Goal: Task Accomplishment & Management: Complete application form

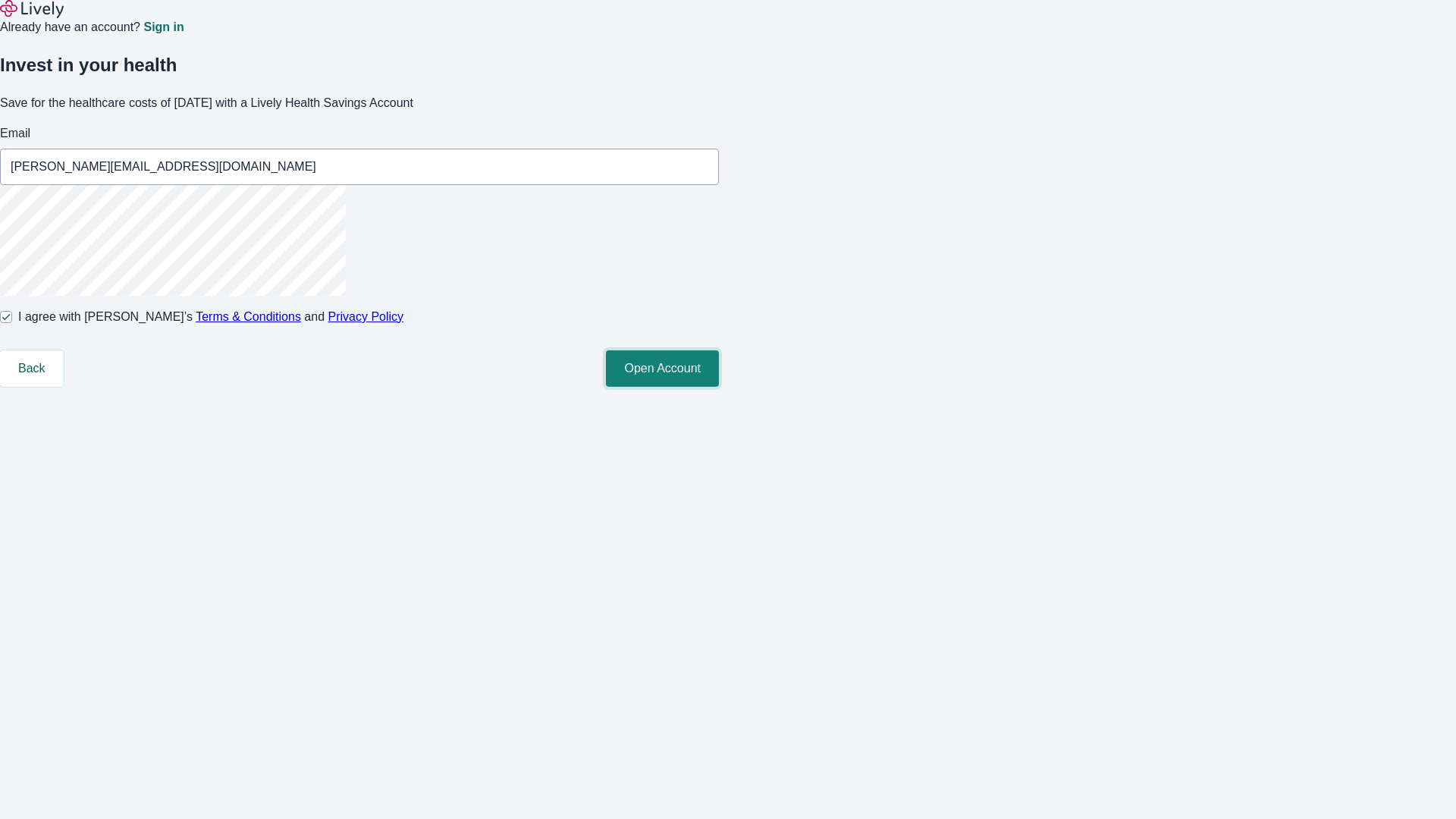
click at [719, 387] on button "Open Account" at bounding box center [662, 368] width 113 height 36
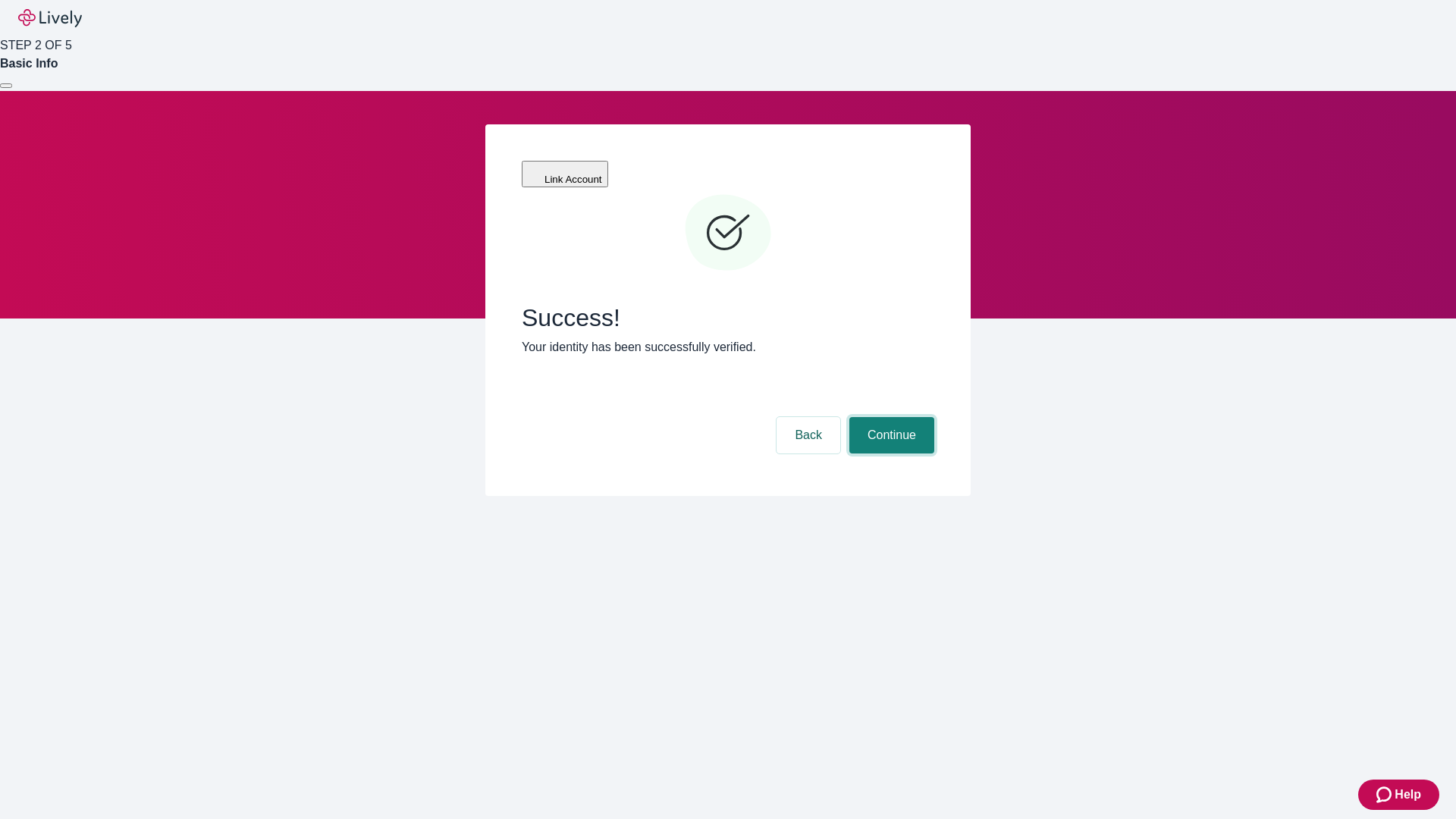
click at [889, 417] on button "Continue" at bounding box center [892, 434] width 85 height 36
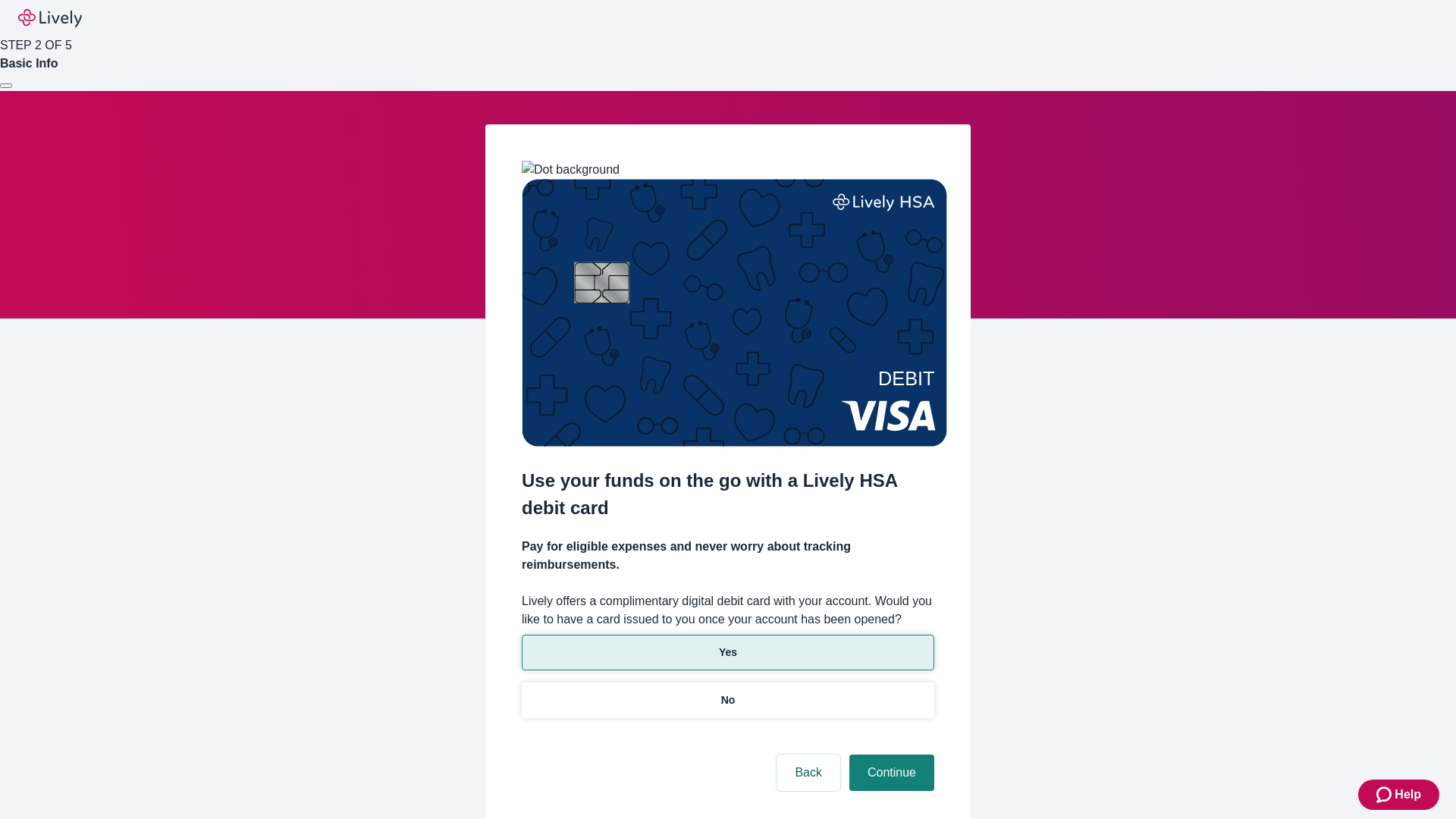
click at [728, 645] on p "Yes" at bounding box center [728, 652] width 18 height 16
click at [889, 755] on button "Continue" at bounding box center [892, 772] width 85 height 36
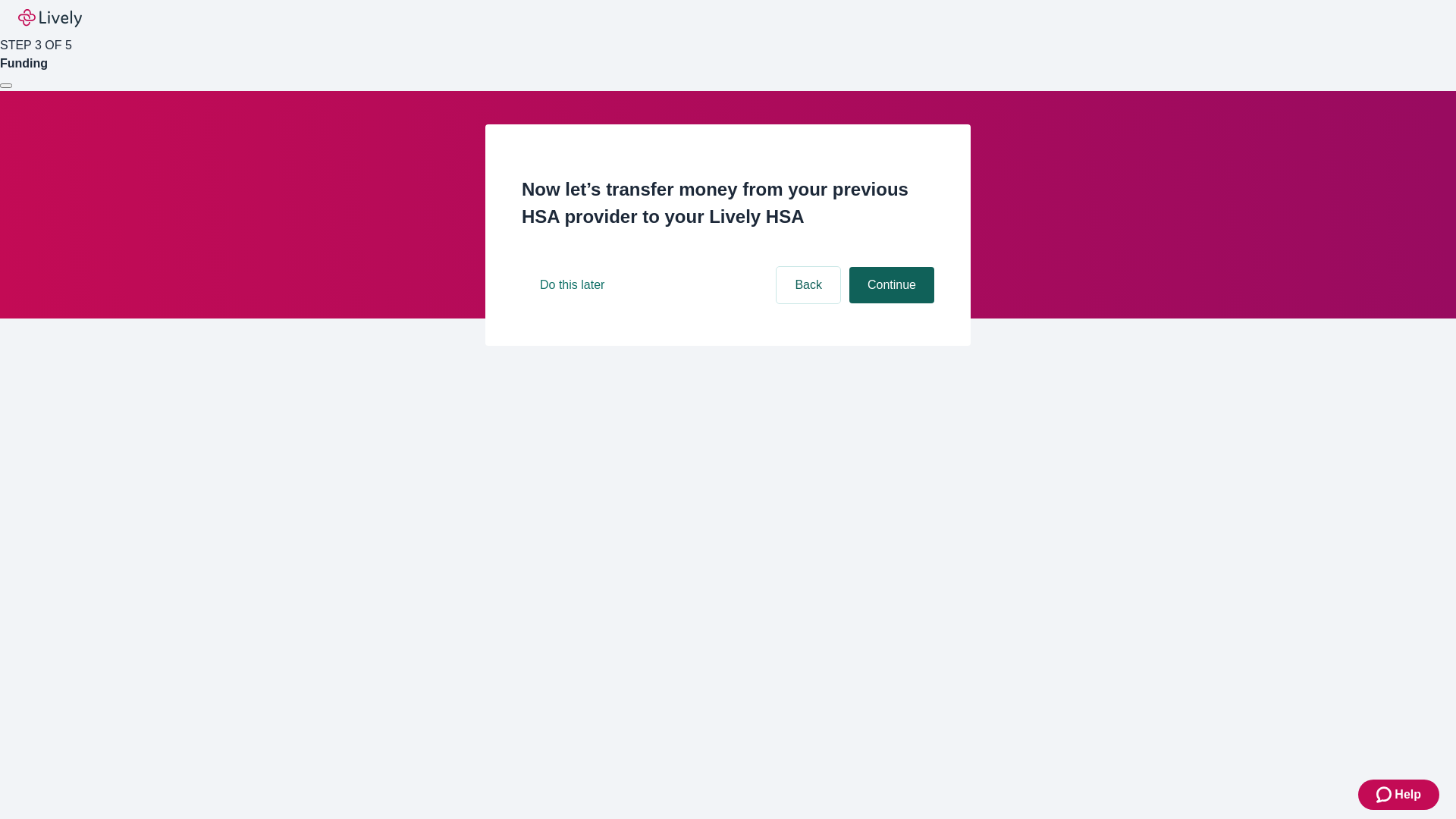
click at [889, 303] on button "Continue" at bounding box center [892, 285] width 85 height 36
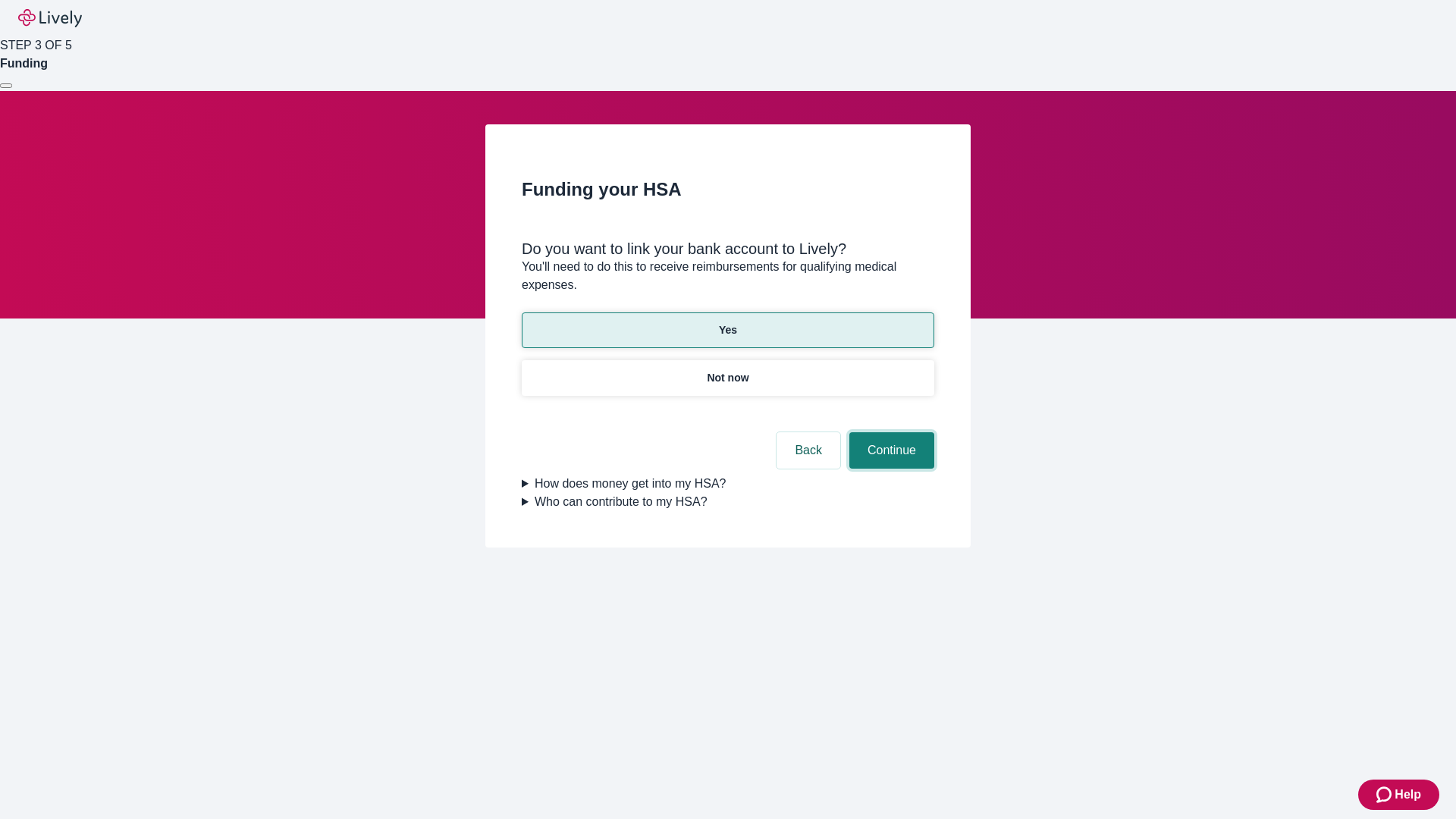
click at [889, 432] on button "Continue" at bounding box center [892, 450] width 85 height 36
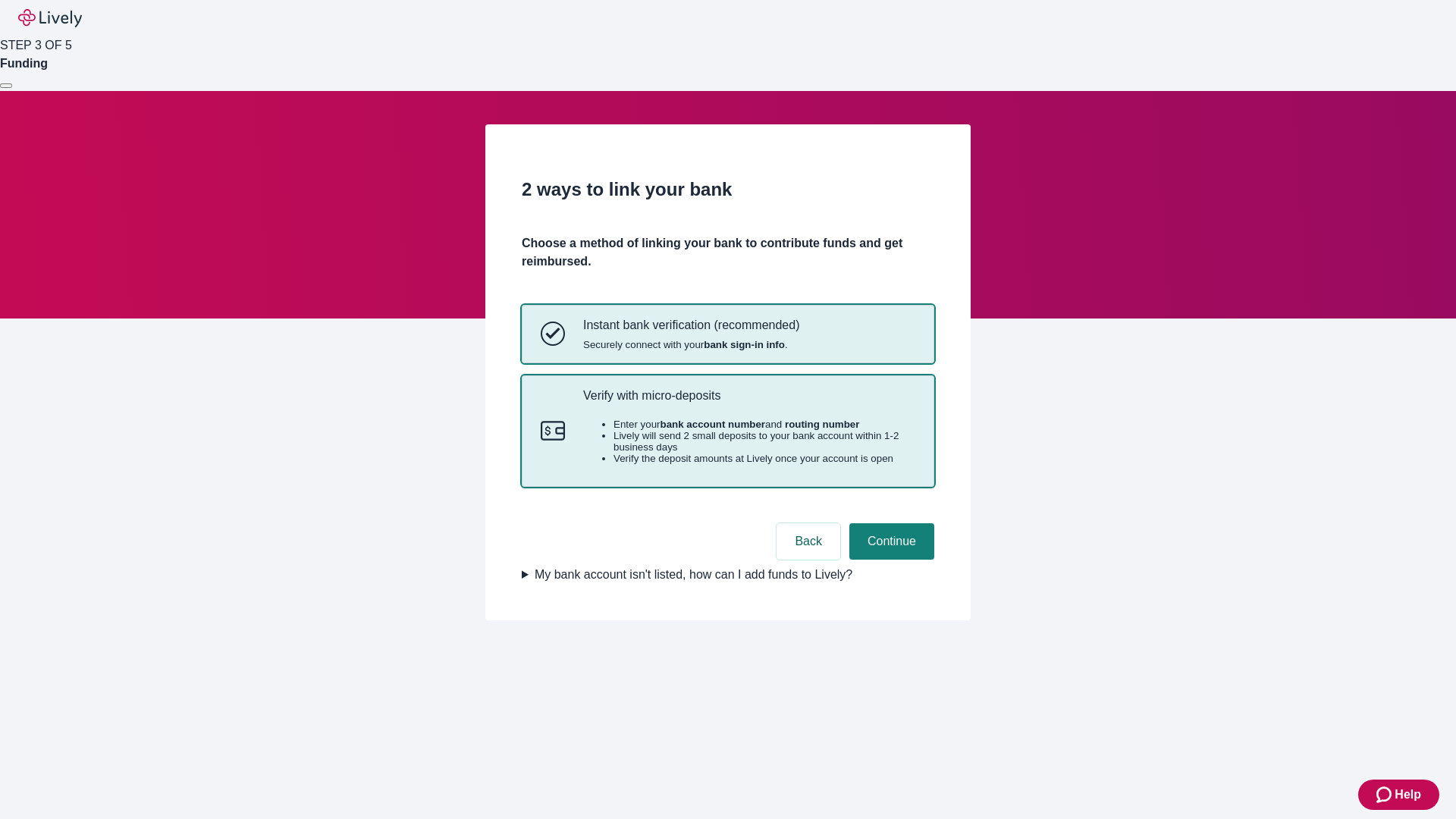
click at [749, 402] on p "Verify with micro-deposits" at bounding box center [749, 395] width 332 height 14
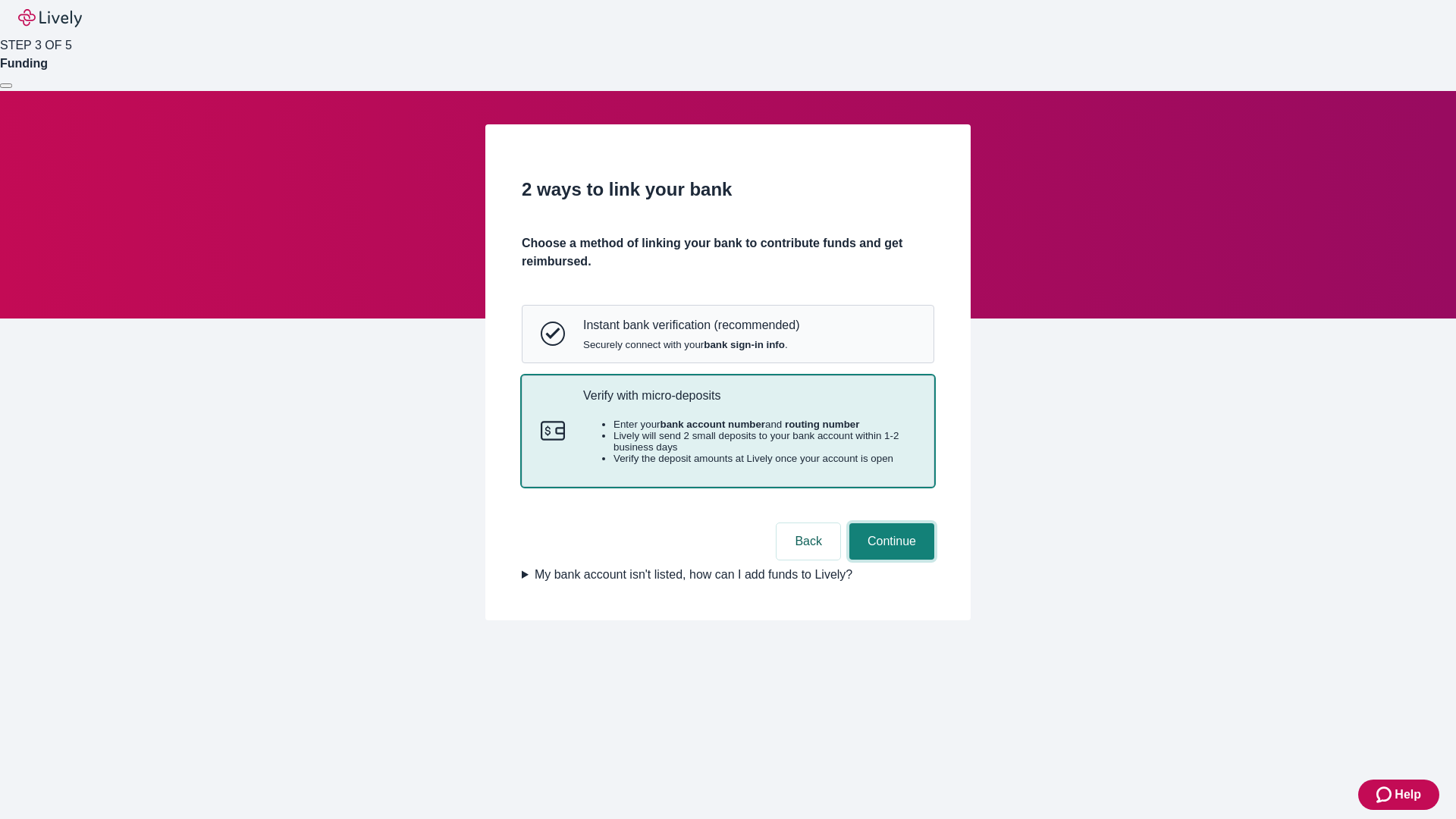
click at [889, 560] on button "Continue" at bounding box center [892, 541] width 85 height 36
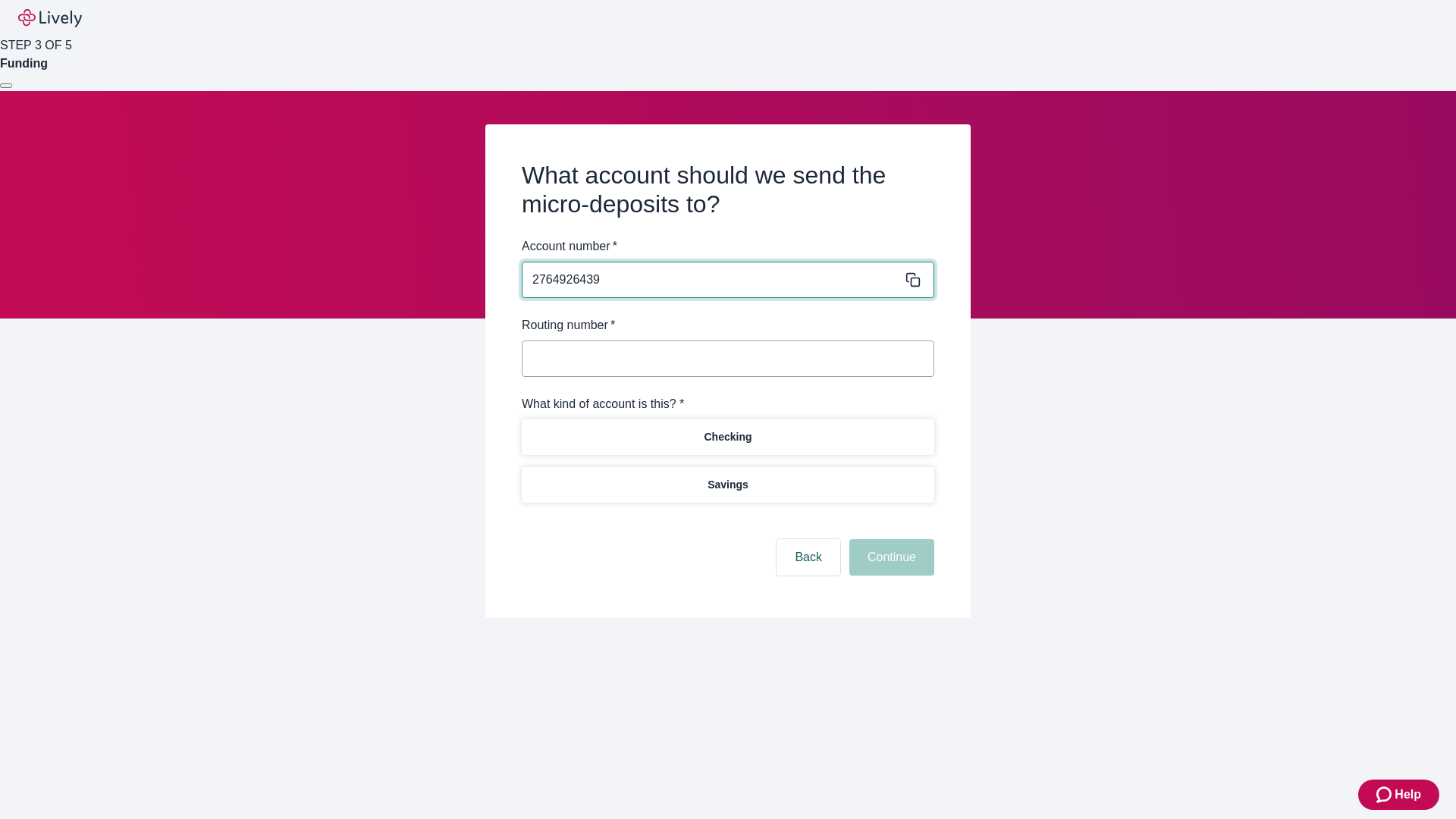
type input "2764926439"
type input "122000661"
click at [728, 436] on p "Checking" at bounding box center [728, 437] width 47 height 16
click at [889, 560] on button "Continue" at bounding box center [892, 557] width 85 height 36
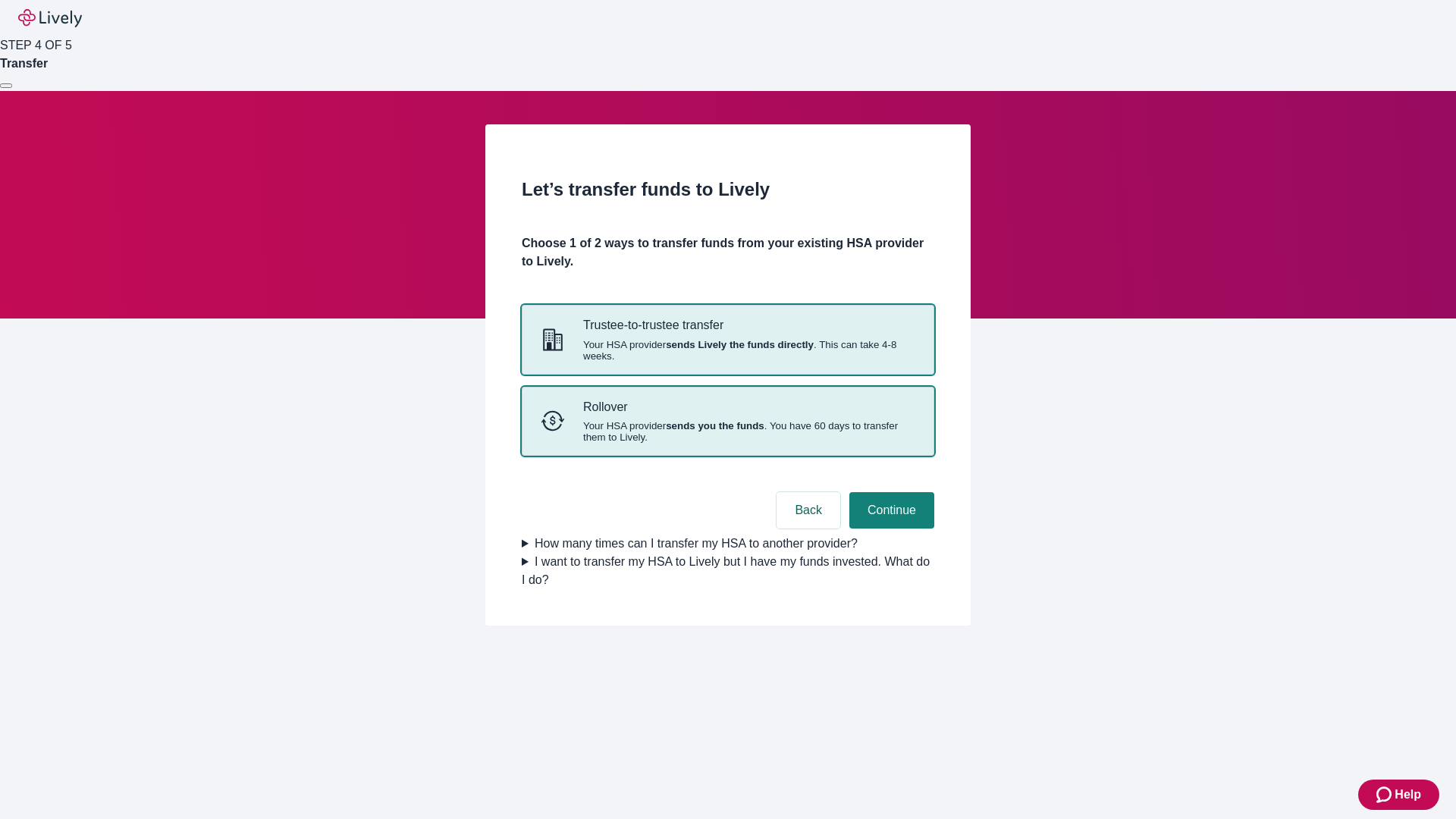
click at [728, 431] on strong "sends you the funds" at bounding box center [715, 425] width 98 height 11
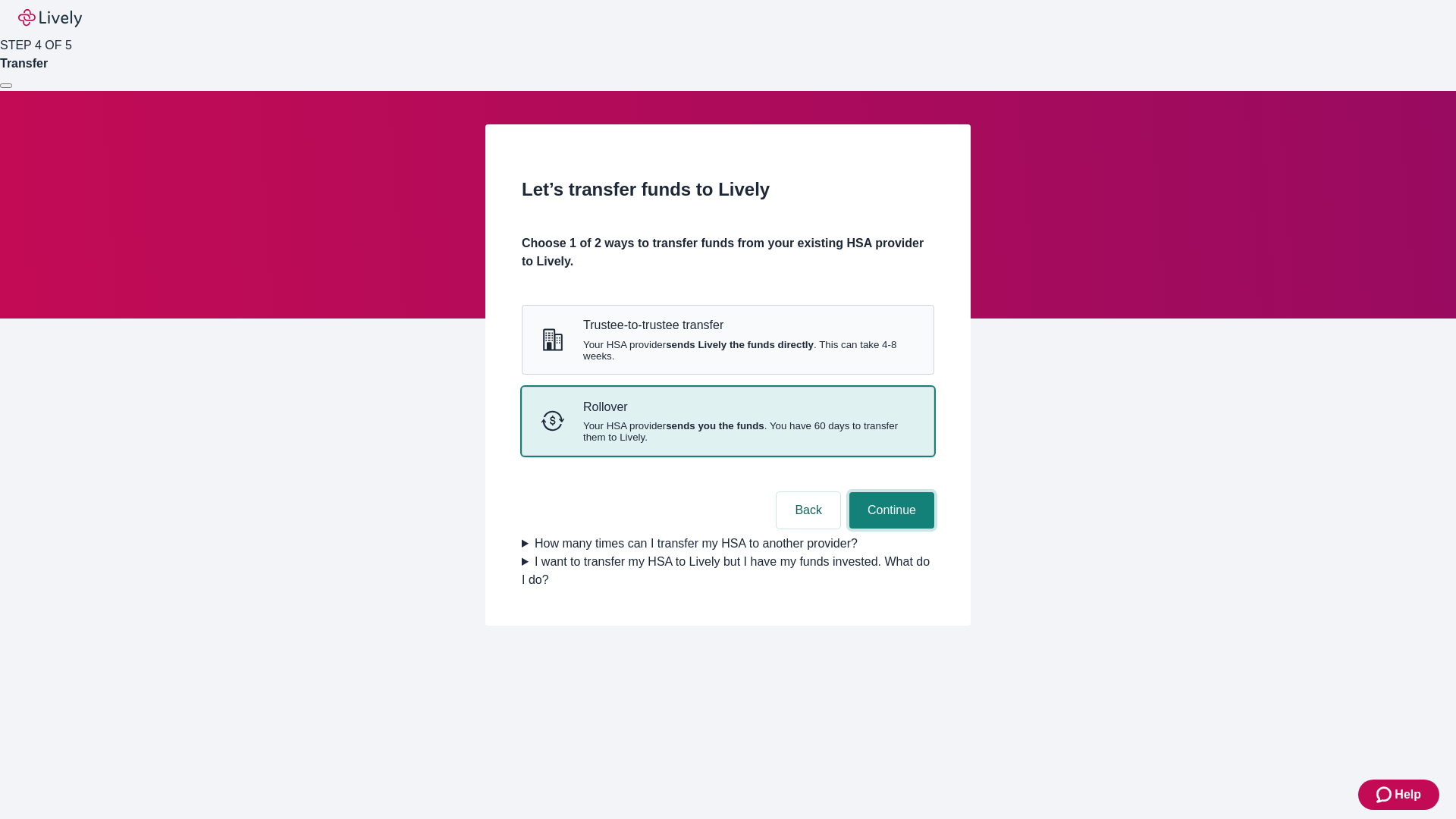
click at [889, 528] on button "Continue" at bounding box center [892, 510] width 85 height 36
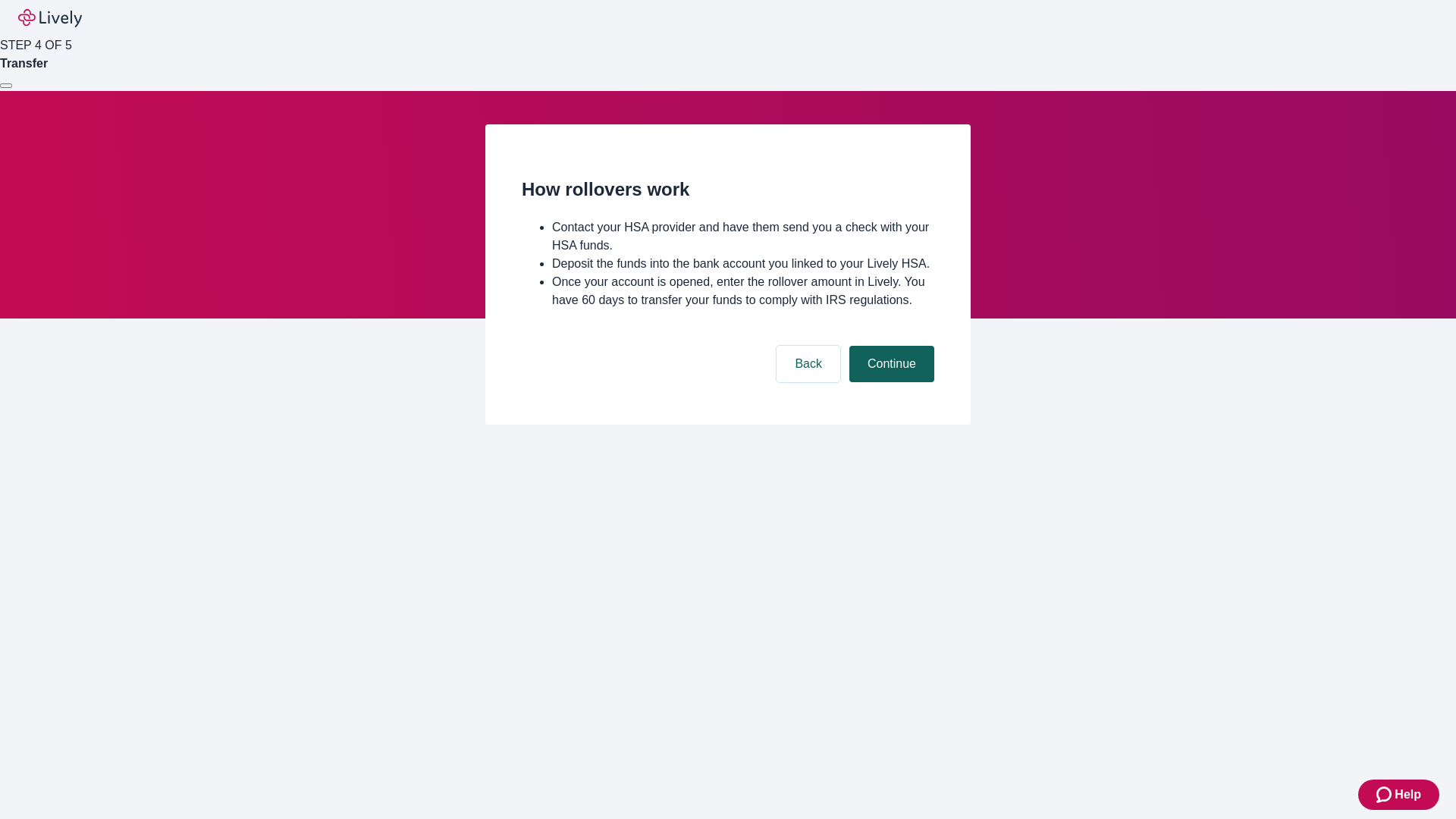
click at [889, 382] on button "Continue" at bounding box center [892, 363] width 85 height 36
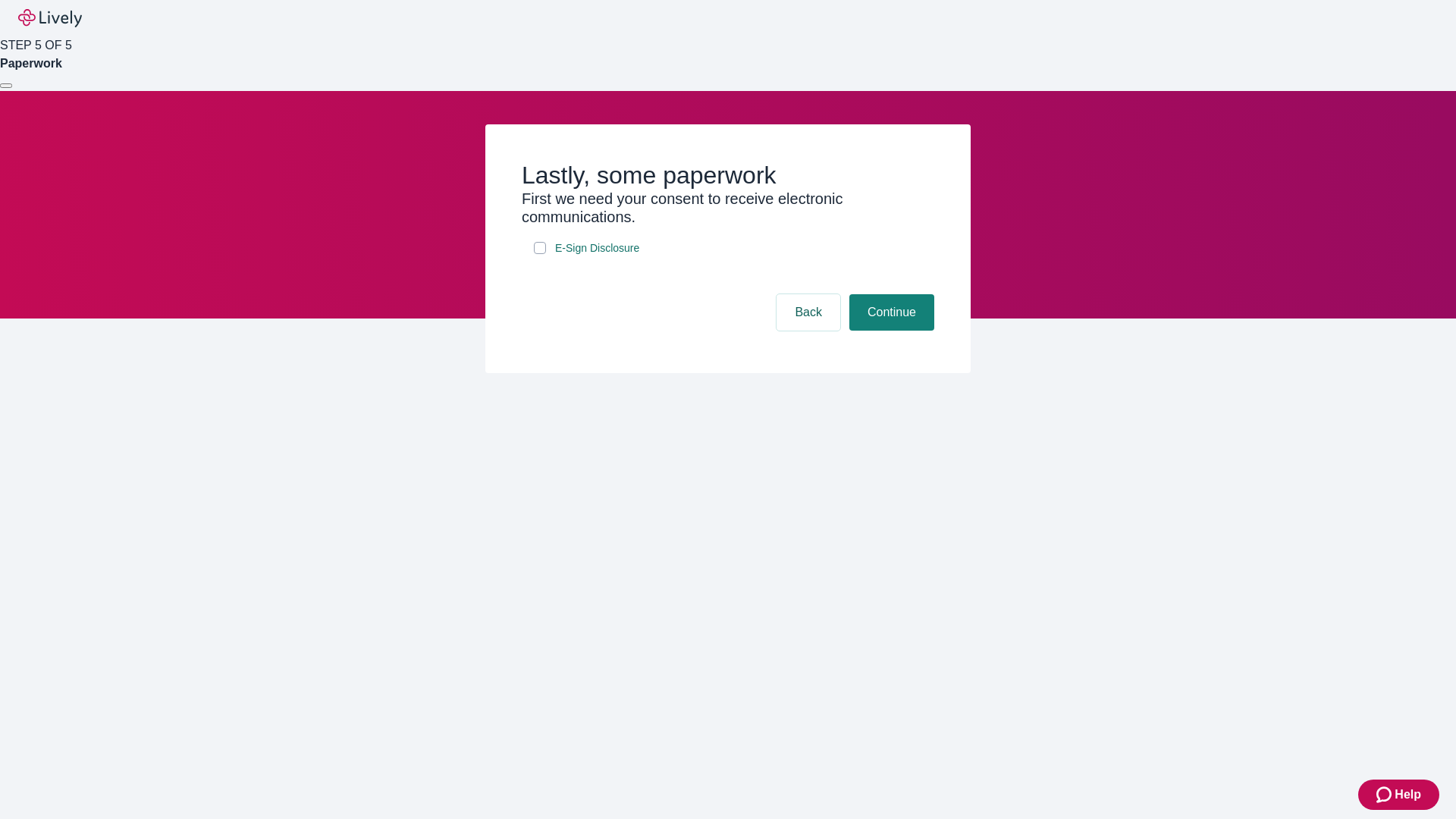
click at [540, 254] on input "E-Sign Disclosure" at bounding box center [540, 248] width 12 height 12
checkbox input "true"
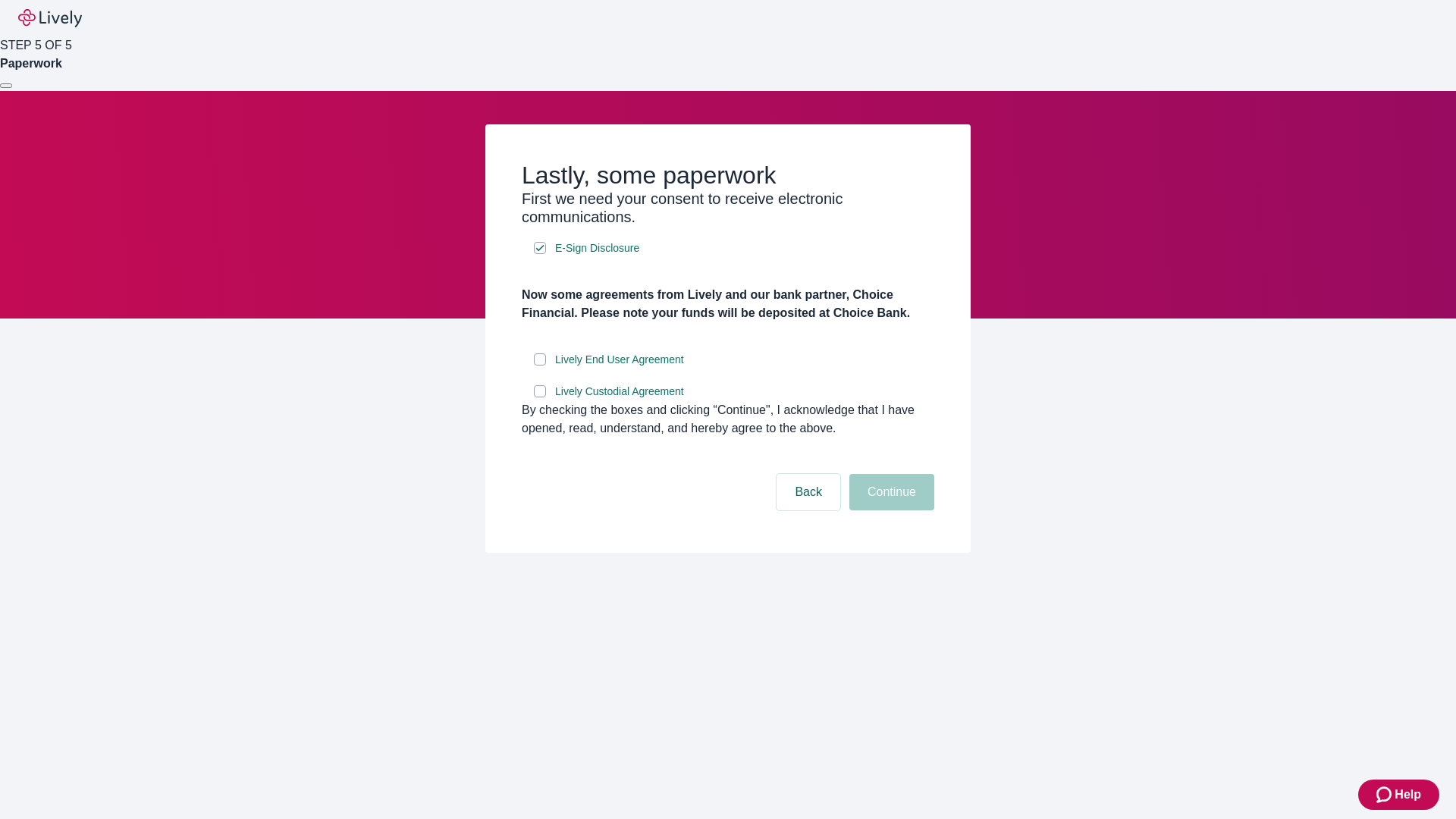
click at [540, 366] on input "Lively End User Agreement" at bounding box center [540, 359] width 12 height 12
checkbox input "true"
click at [540, 397] on input "Lively Custodial Agreement" at bounding box center [540, 391] width 12 height 12
checkbox input "true"
click at [889, 511] on button "Continue" at bounding box center [892, 492] width 85 height 36
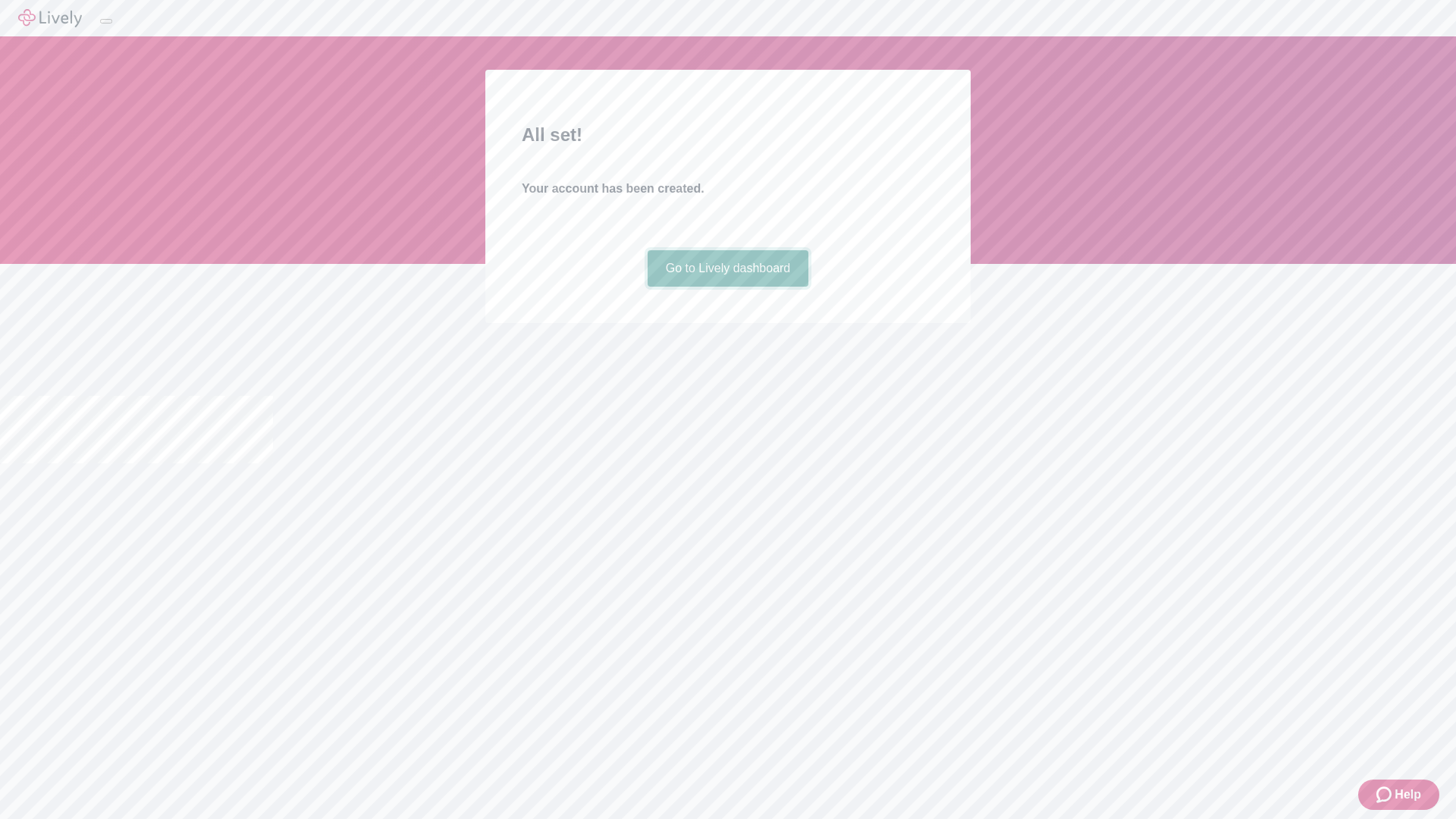
click at [728, 286] on link "Go to Lively dashboard" at bounding box center [728, 268] width 162 height 36
